Goal: Information Seeking & Learning: Learn about a topic

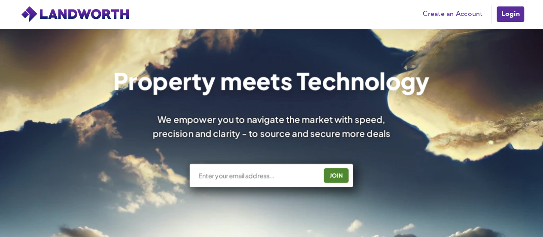
click at [439, 14] on link "Create an Account" at bounding box center [453, 14] width 68 height 13
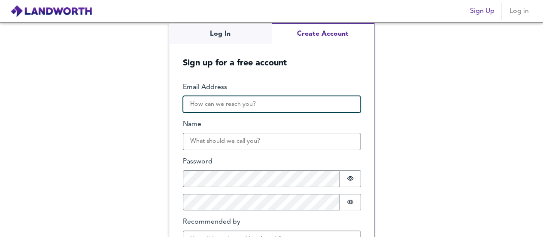
click at [207, 106] on input "Email Address" at bounding box center [272, 104] width 178 height 17
type input "alefgubert@hotmail.com"
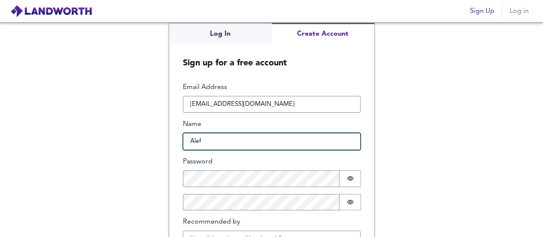
type input "Alef Gubert"
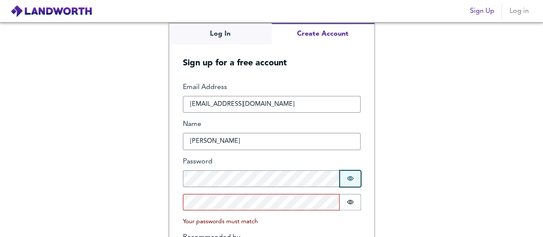
click at [347, 178] on icon "Show password" at bounding box center [350, 178] width 7 height 7
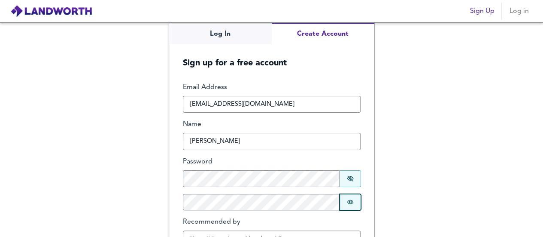
click at [343, 204] on button "Password is hidden" at bounding box center [350, 202] width 21 height 17
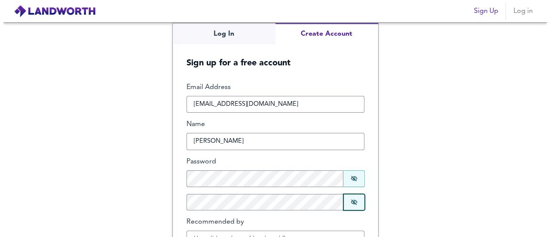
scroll to position [55, 0]
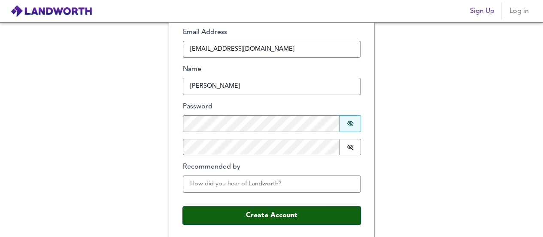
click at [283, 214] on button "Create Account" at bounding box center [272, 215] width 178 height 18
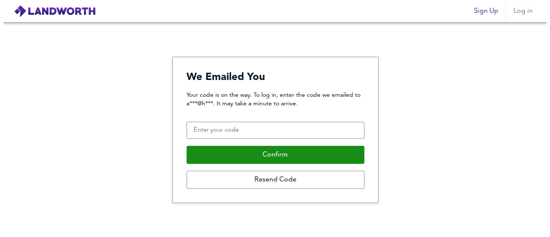
scroll to position [0, 0]
click at [285, 140] on div "Your code is on the way. To log in, enter the code we emailed to a***@h***. It …" at bounding box center [275, 140] width 178 height 98
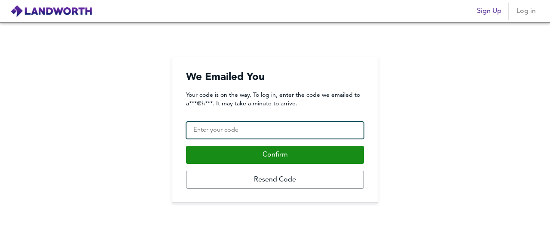
click at [289, 136] on input "Confirmation Code" at bounding box center [275, 130] width 178 height 17
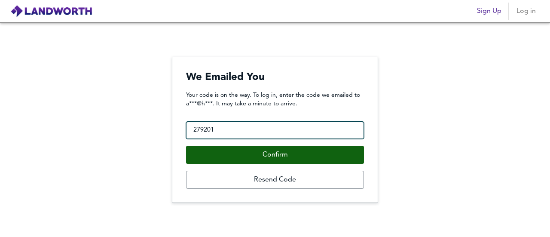
type input "279201"
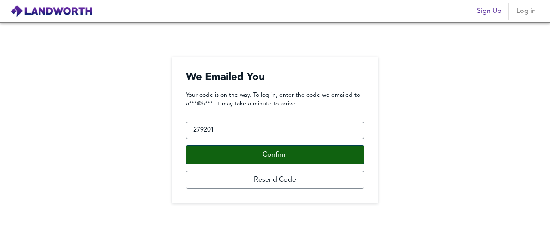
click at [288, 150] on button "Confirm" at bounding box center [275, 155] width 178 height 18
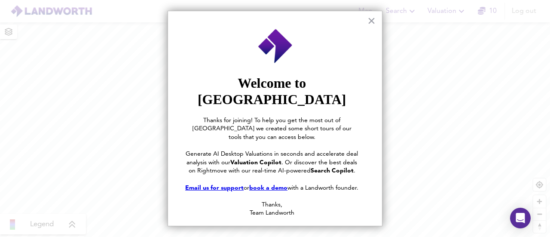
scroll to position [33, 0]
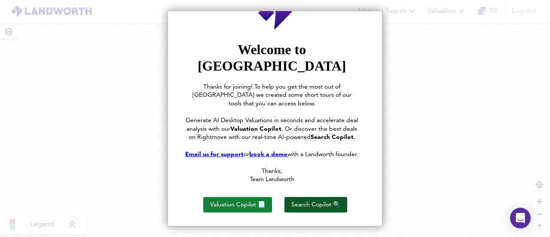
click at [294, 199] on button "Search Copilot 🔍" at bounding box center [315, 204] width 63 height 15
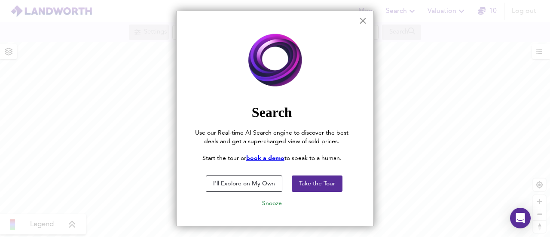
click at [358, 19] on button "×" at bounding box center [362, 21] width 8 height 14
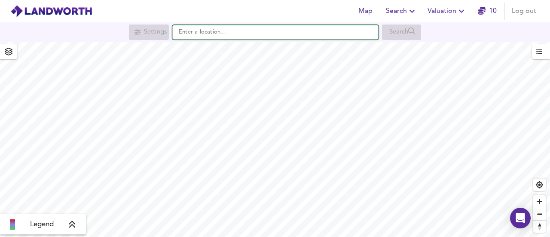
click at [222, 37] on input "text" at bounding box center [275, 32] width 206 height 15
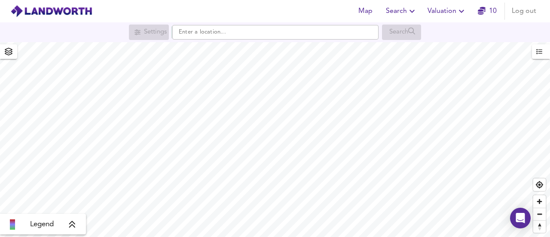
click at [71, 225] on icon at bounding box center [72, 224] width 6 height 7
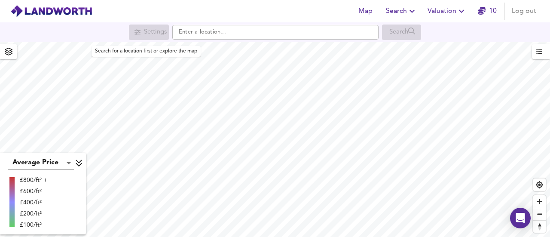
click at [133, 36] on div "Settings" at bounding box center [149, 31] width 40 height 15
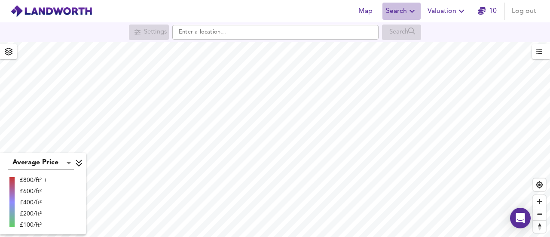
click at [400, 15] on span "Search" at bounding box center [401, 11] width 31 height 12
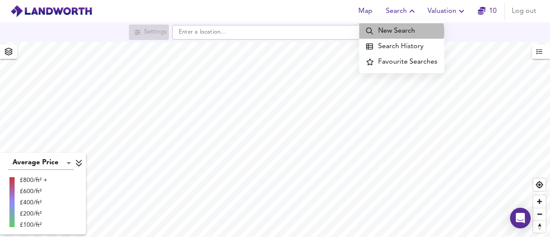
click at [400, 31] on li "New Search" at bounding box center [401, 30] width 85 height 15
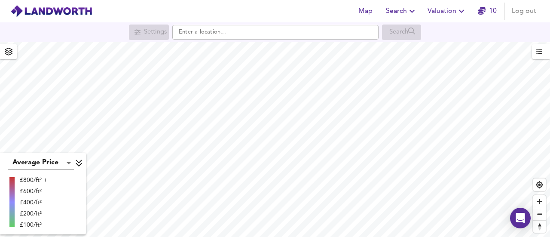
click at [407, 12] on icon "button" at bounding box center [412, 11] width 10 height 10
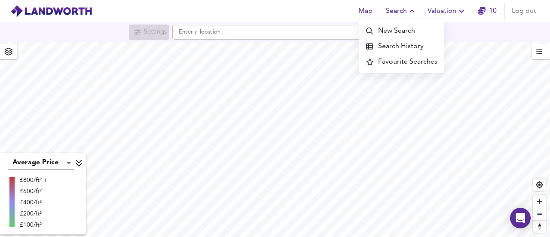
click at [401, 44] on li "Search History" at bounding box center [401, 46] width 85 height 15
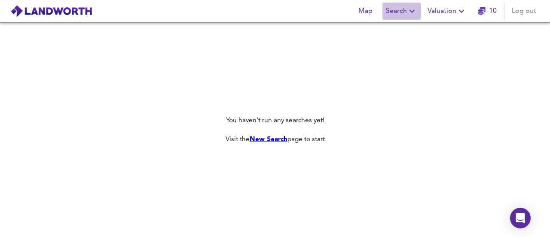
click at [401, 11] on span "Search" at bounding box center [401, 11] width 31 height 12
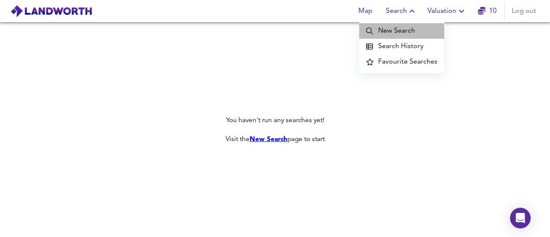
click at [393, 34] on li "New Search" at bounding box center [401, 30] width 85 height 15
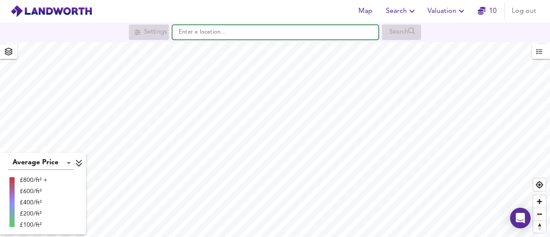
click at [295, 32] on input "text" at bounding box center [275, 32] width 206 height 15
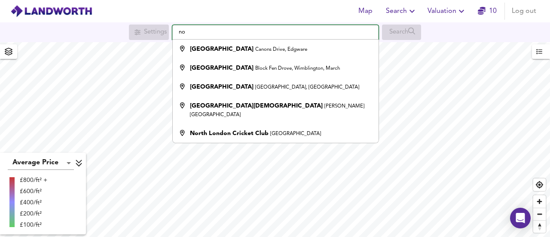
type input "n"
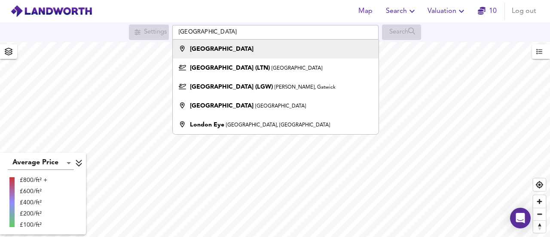
click at [204, 43] on li "[GEOGRAPHIC_DATA]" at bounding box center [275, 48] width 205 height 19
type input "[GEOGRAPHIC_DATA]"
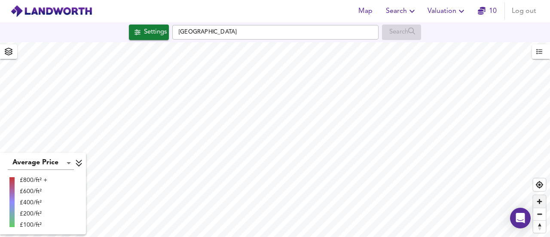
checkbox input "false"
checkbox input "true"
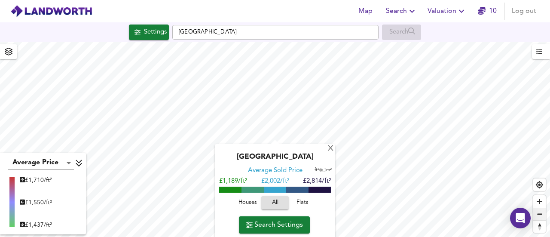
click at [541, 211] on span "Zoom out" at bounding box center [539, 214] width 12 height 12
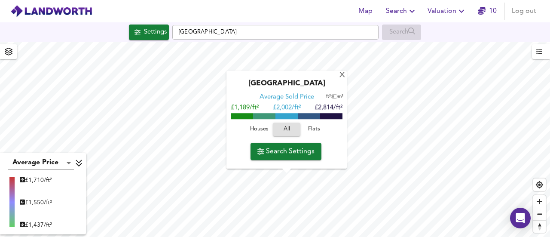
click at [262, 125] on div "X London Average Sold Price ft² m² £1,189/ft² £ 2,002/ft² £2,814/ft² Houses All…" at bounding box center [275, 139] width 550 height 194
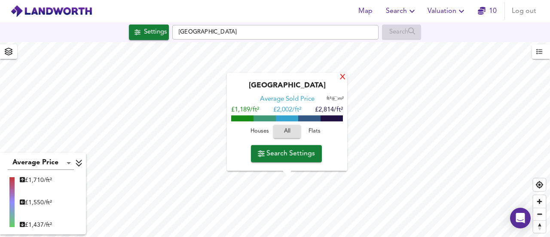
click at [342, 75] on div "X" at bounding box center [342, 77] width 7 height 8
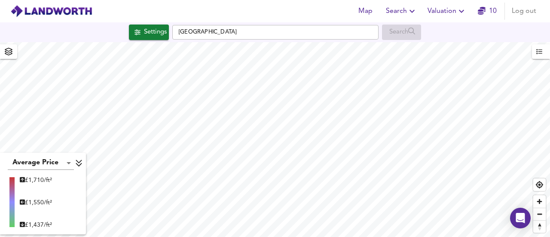
click at [167, 39] on div "Map Search Valuation 10 Log out Settings London Search Average Price landworth …" at bounding box center [275, 118] width 550 height 237
click at [152, 34] on div "Settings" at bounding box center [155, 32] width 23 height 11
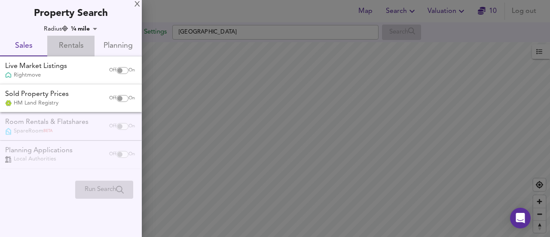
click at [76, 42] on span "Rentals" at bounding box center [70, 45] width 37 height 13
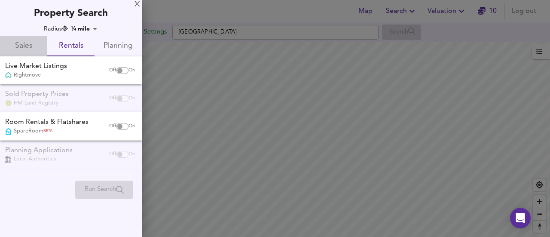
click at [31, 43] on span "Sales" at bounding box center [23, 45] width 37 height 13
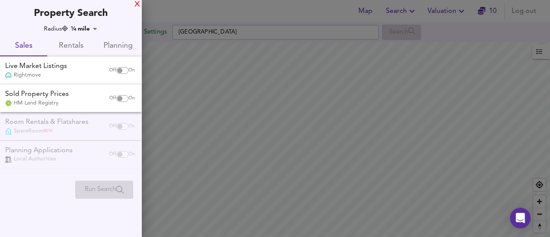
click at [135, 4] on div "X" at bounding box center [137, 5] width 6 height 6
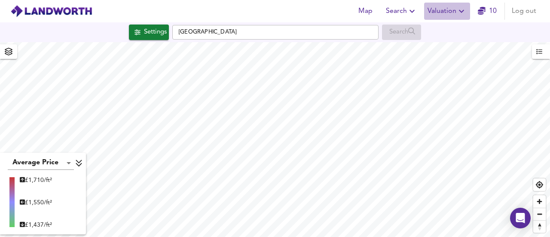
click at [440, 4] on button "Valuation" at bounding box center [447, 11] width 46 height 17
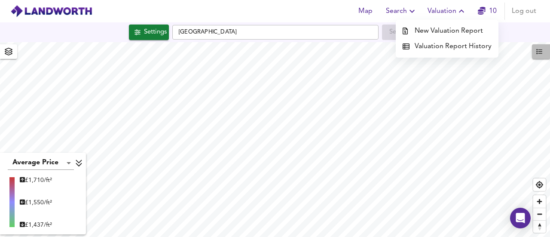
click at [543, 54] on span "button" at bounding box center [540, 51] width 9 height 11
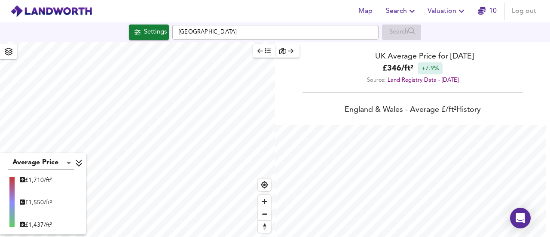
scroll to position [237, 550]
click at [257, 55] on span "button" at bounding box center [263, 51] width 13 height 10
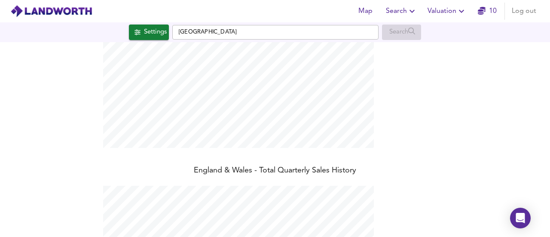
scroll to position [0, 0]
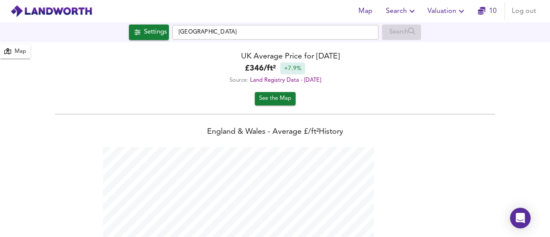
click at [398, 9] on span "Search" at bounding box center [401, 11] width 31 height 12
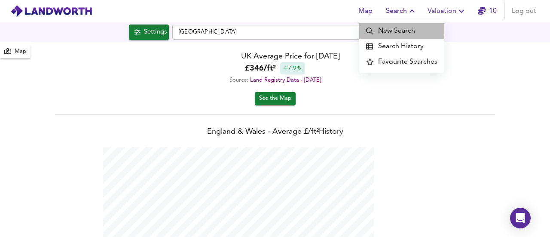
click at [393, 29] on li "New Search" at bounding box center [401, 30] width 85 height 15
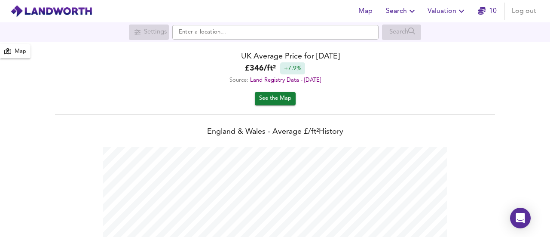
scroll to position [237, 550]
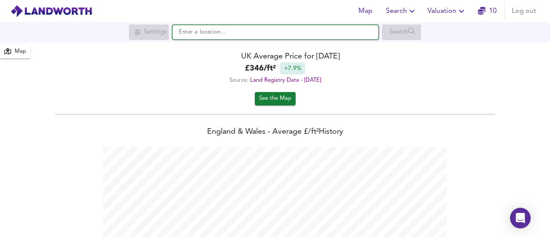
click at [299, 31] on input "text" at bounding box center [275, 32] width 206 height 15
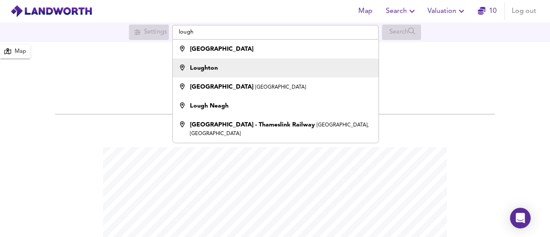
click at [217, 69] on div "Loughton" at bounding box center [273, 68] width 197 height 9
type input "Loughton"
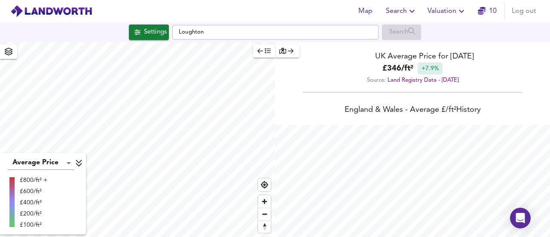
checkbox input "false"
checkbox input "true"
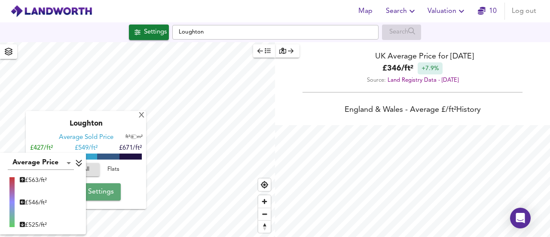
click at [106, 195] on span "Search Settings" at bounding box center [85, 191] width 57 height 12
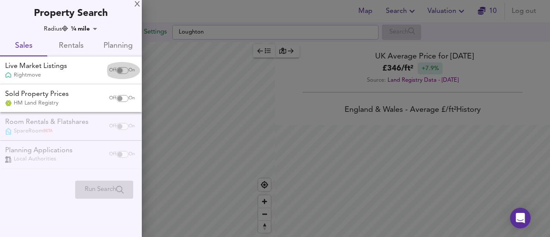
click at [120, 73] on input "checkbox" at bounding box center [119, 70] width 21 height 7
checkbox input "true"
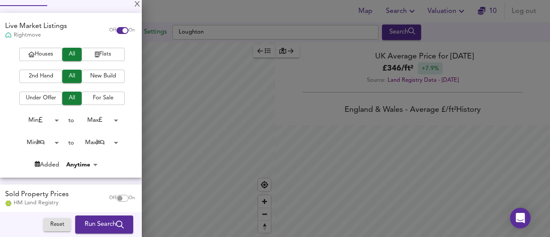
scroll to position [50, 0]
click at [44, 58] on span "Houses" at bounding box center [41, 55] width 34 height 10
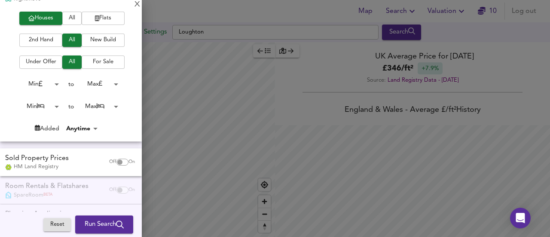
scroll to position [90, 0]
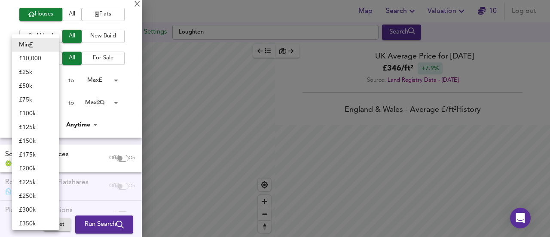
click at [55, 79] on body "Map Search Valuation 10 Log out Settings Loughton Search Average Price landwort…" at bounding box center [275, 118] width 550 height 237
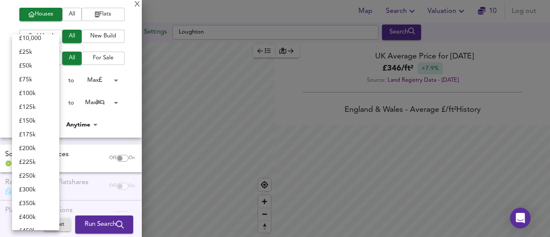
scroll to position [20, 0]
click at [35, 204] on li "£ 350k" at bounding box center [35, 204] width 47 height 14
type input "350000"
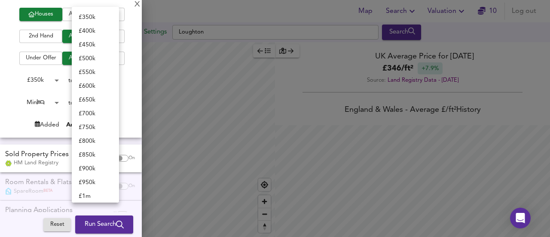
scroll to position [223, 0]
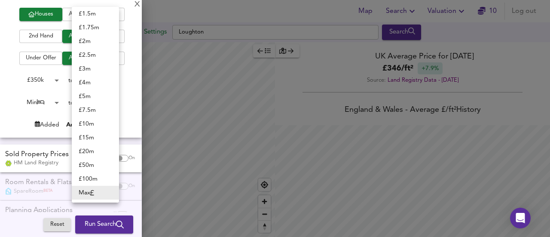
click at [112, 82] on body "Map Search Valuation 10 Log out Settings Loughton Search Average Price landwort…" at bounding box center [275, 118] width 550 height 237
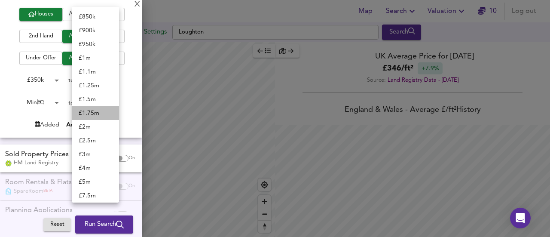
click at [112, 106] on li "£ 1.75m" at bounding box center [95, 113] width 47 height 14
click at [109, 80] on body "Map Search Valuation 10 Log out Settings Loughton Search Average Price landwort…" at bounding box center [275, 118] width 550 height 237
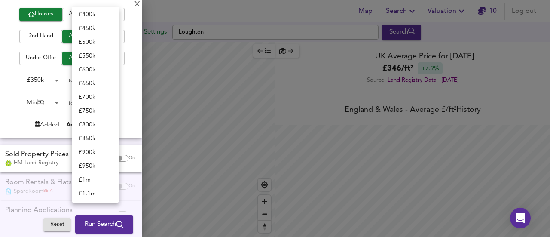
scroll to position [0, 0]
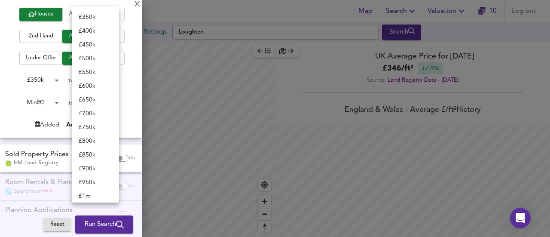
click at [94, 40] on li "£ 450k" at bounding box center [95, 45] width 47 height 14
type input "450000"
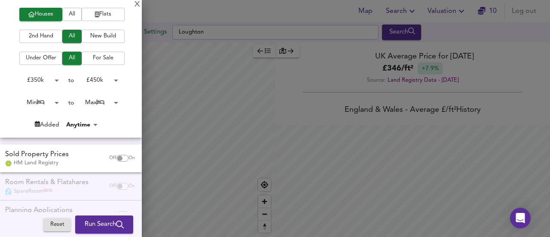
click at [93, 76] on body "Map Search Valuation 10 Log out Settings Loughton Search Average Price landwort…" at bounding box center [275, 118] width 550 height 237
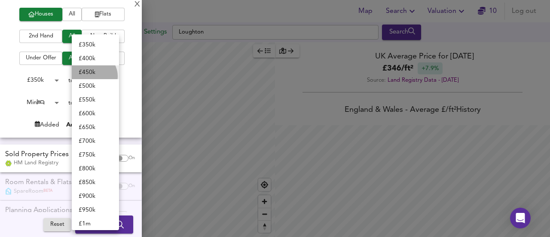
click at [93, 76] on li "£ 450k" at bounding box center [95, 72] width 47 height 14
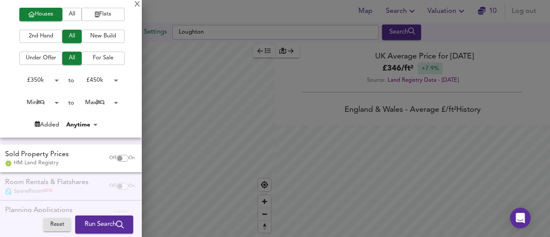
click at [54, 102] on body "Map Search Valuation 10 Log out Settings Loughton Search Average Price landwort…" at bounding box center [275, 118] width 550 height 237
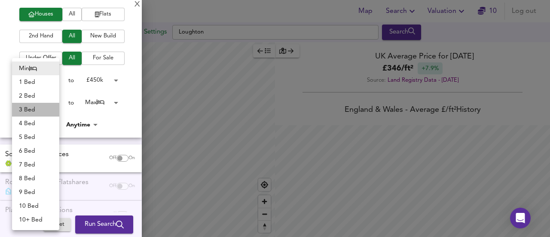
click at [31, 106] on li "3 Bed" at bounding box center [35, 110] width 47 height 14
type input "3"
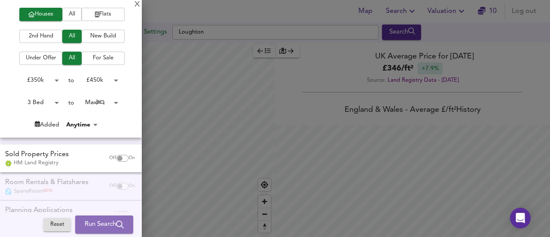
click at [106, 218] on button "Run Search" at bounding box center [104, 224] width 58 height 18
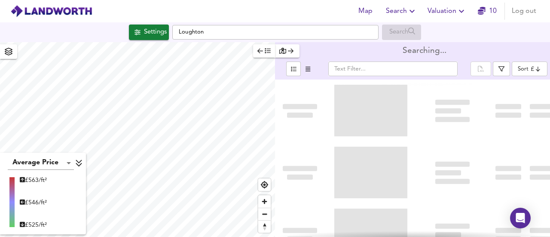
type input "bestdeal"
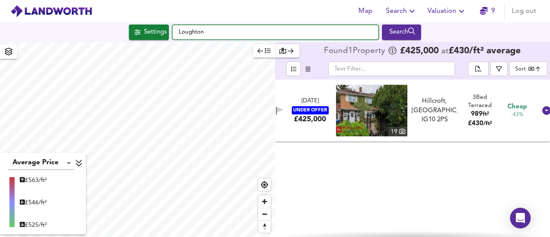
click at [214, 36] on input "Loughton" at bounding box center [275, 32] width 206 height 15
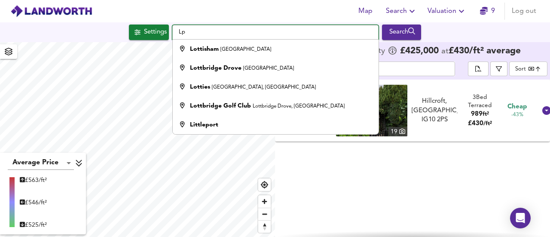
type input "L"
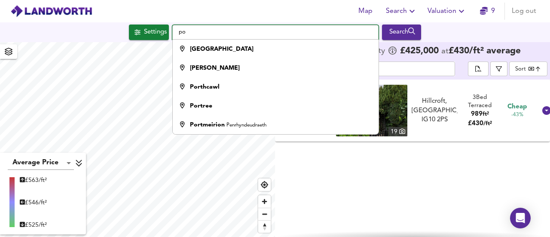
click at [215, 33] on input "po" at bounding box center [275, 32] width 206 height 15
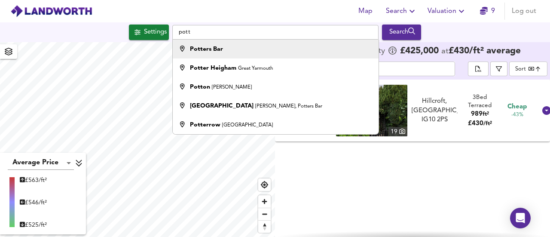
click at [210, 46] on strong "Potters Bar" at bounding box center [206, 49] width 33 height 6
type input "Potters Bar"
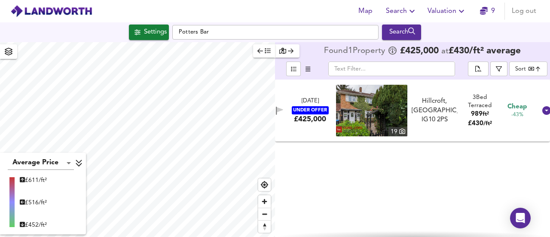
type input "24759"
click at [264, 210] on span "Zoom out" at bounding box center [264, 214] width 12 height 12
click at [264, 200] on span "Zoom in" at bounding box center [264, 201] width 12 height 12
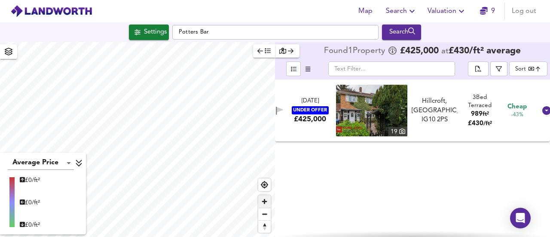
click at [264, 200] on span "Zoom in" at bounding box center [264, 201] width 12 height 12
click at [399, 30] on div "Search" at bounding box center [401, 32] width 35 height 11
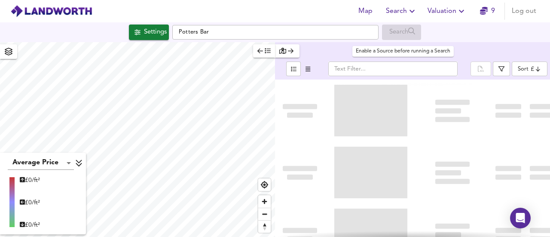
type input "bestdeal"
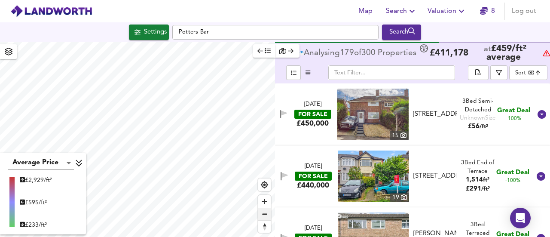
click at [264, 213] on span "Zoom out" at bounding box center [264, 214] width 12 height 12
type input "32962"
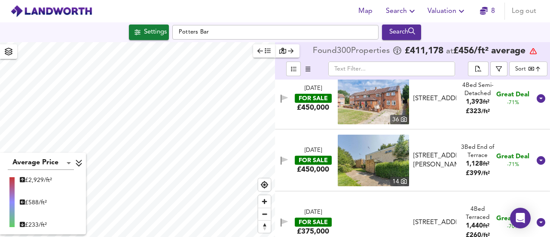
scroll to position [570, 0]
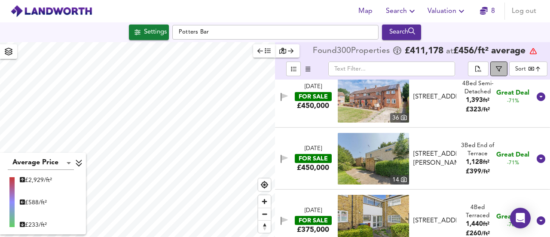
click at [501, 67] on icon "button" at bounding box center [498, 69] width 6 height 6
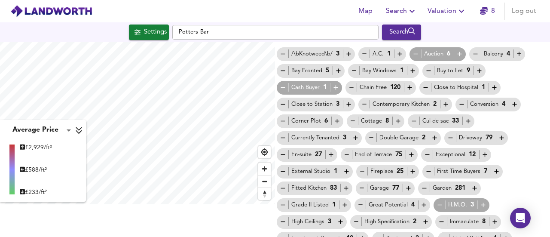
scroll to position [0, 0]
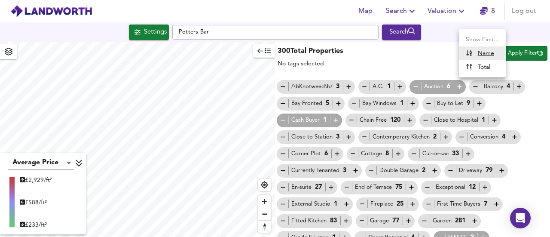
click at [477, 52] on body "Map Search Valuation 8 Log out Settings Potters Bar Search Average Price landwo…" at bounding box center [275, 118] width 550 height 237
click at [483, 54] on u "Name" at bounding box center [485, 53] width 16 height 6
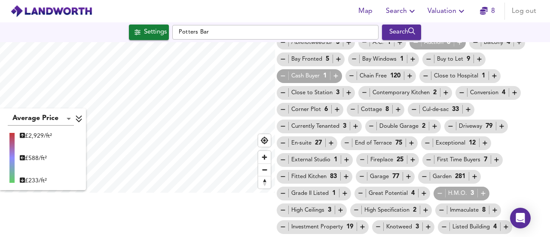
scroll to position [45, 0]
click at [473, 173] on icon "button" at bounding box center [474, 175] width 7 height 7
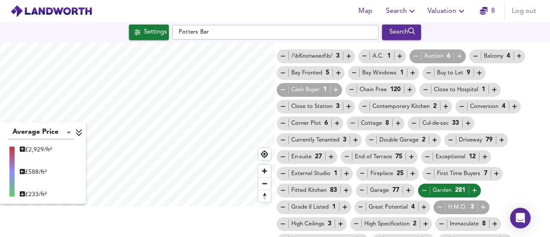
scroll to position [0, 0]
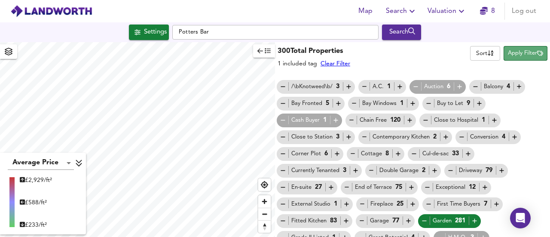
click at [514, 51] on span "Apply Filter" at bounding box center [524, 54] width 35 height 10
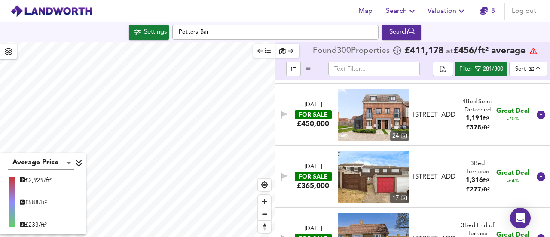
scroll to position [676, 0]
click at [386, 109] on img at bounding box center [372, 114] width 71 height 52
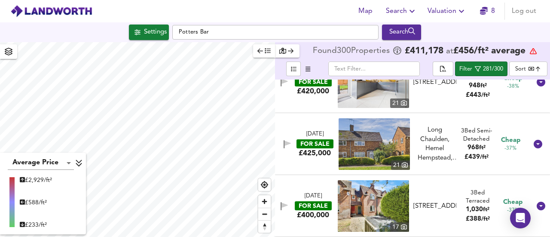
scroll to position [3497, 0]
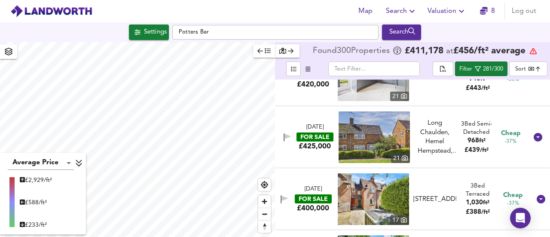
click at [226, 236] on html "Map Search Valuation 8 Log out Settings Potters Bar Search Average Price landwo…" at bounding box center [275, 118] width 550 height 237
click at [469, 67] on div "Filter" at bounding box center [465, 69] width 13 height 10
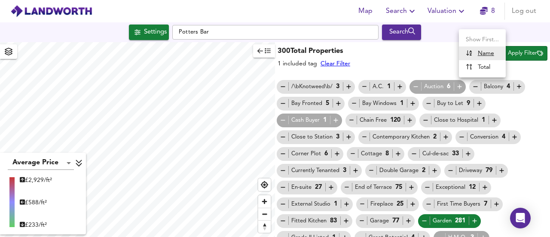
click at [467, 53] on body "Map Search Valuation 8 Log out Settings Potters Bar Search Average Price landwo…" at bounding box center [275, 118] width 550 height 237
click at [414, 58] on div at bounding box center [275, 118] width 550 height 237
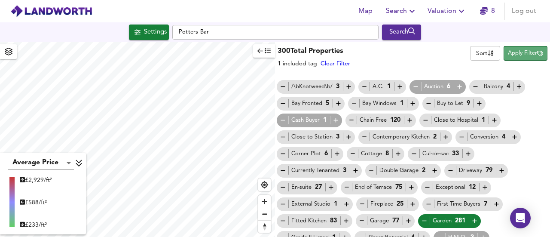
click at [512, 55] on span "Apply Filter" at bounding box center [524, 54] width 35 height 10
